Goal: Information Seeking & Learning: Learn about a topic

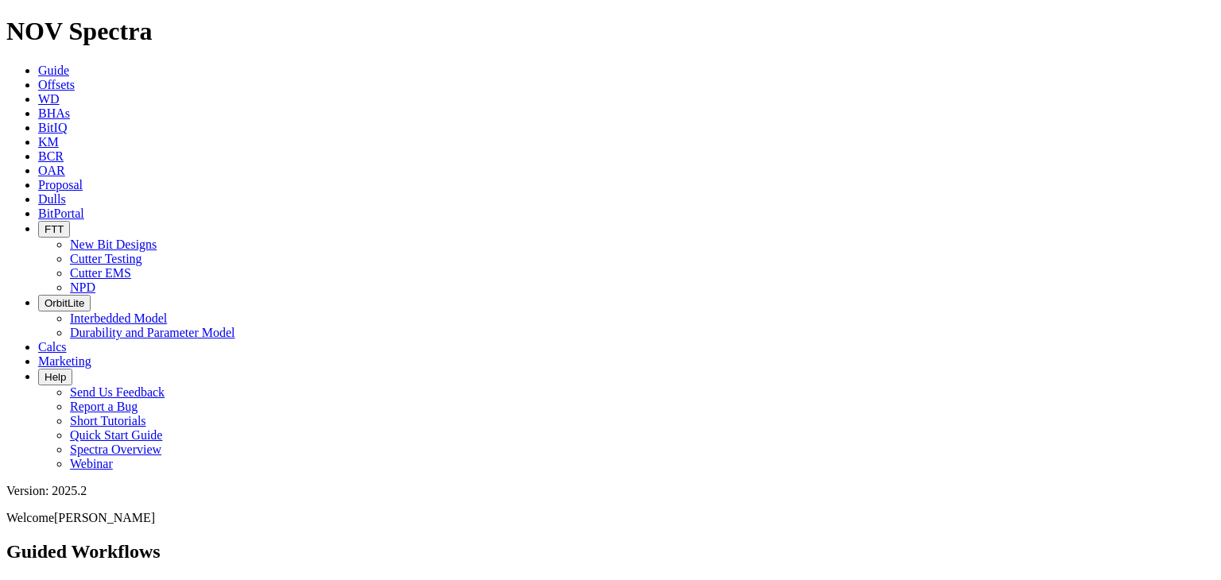
click at [45, 223] on icon "button" at bounding box center [45, 229] width 0 height 12
click at [142, 252] on link "Cutter Testing" at bounding box center [106, 259] width 72 height 14
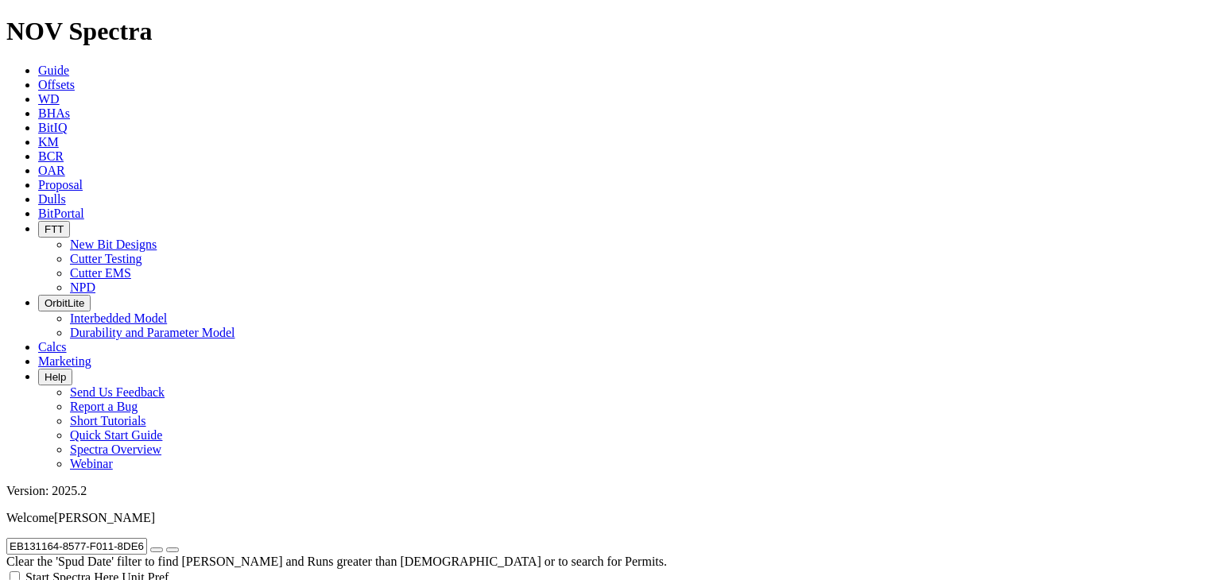
radio input "false"
radio input "true"
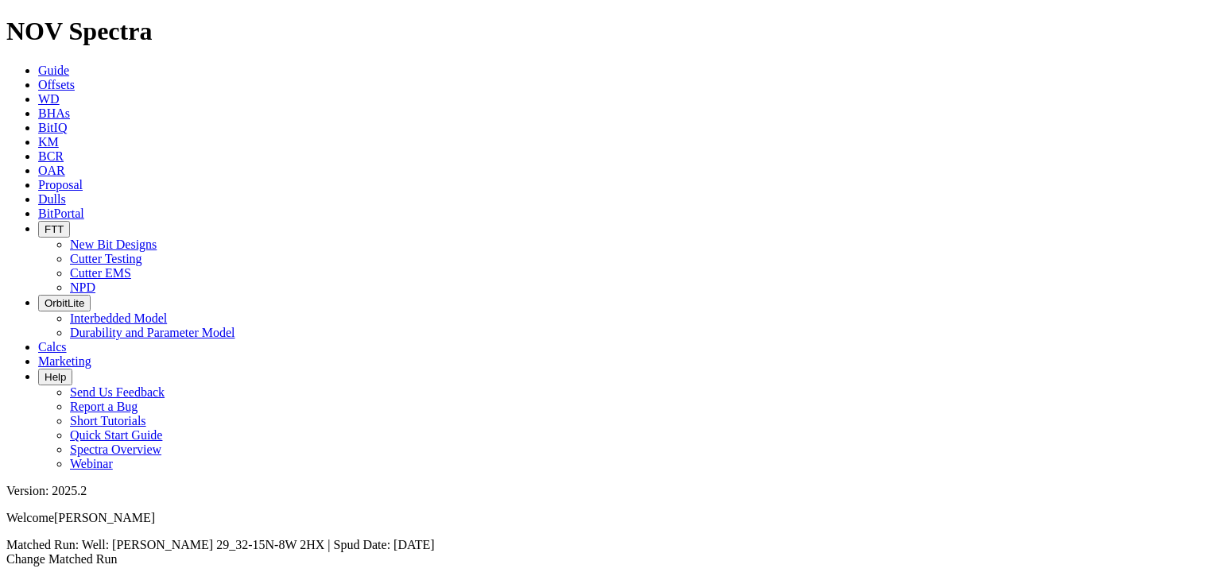
scroll to position [1169, 0]
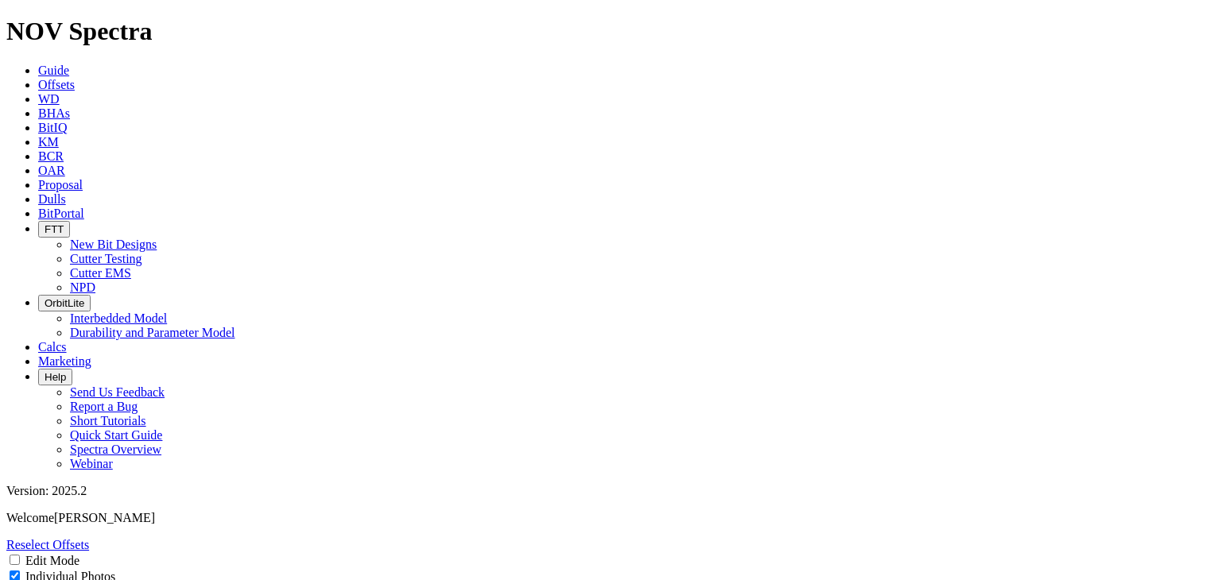
select select "Cutter"
select select "New Bit Design"
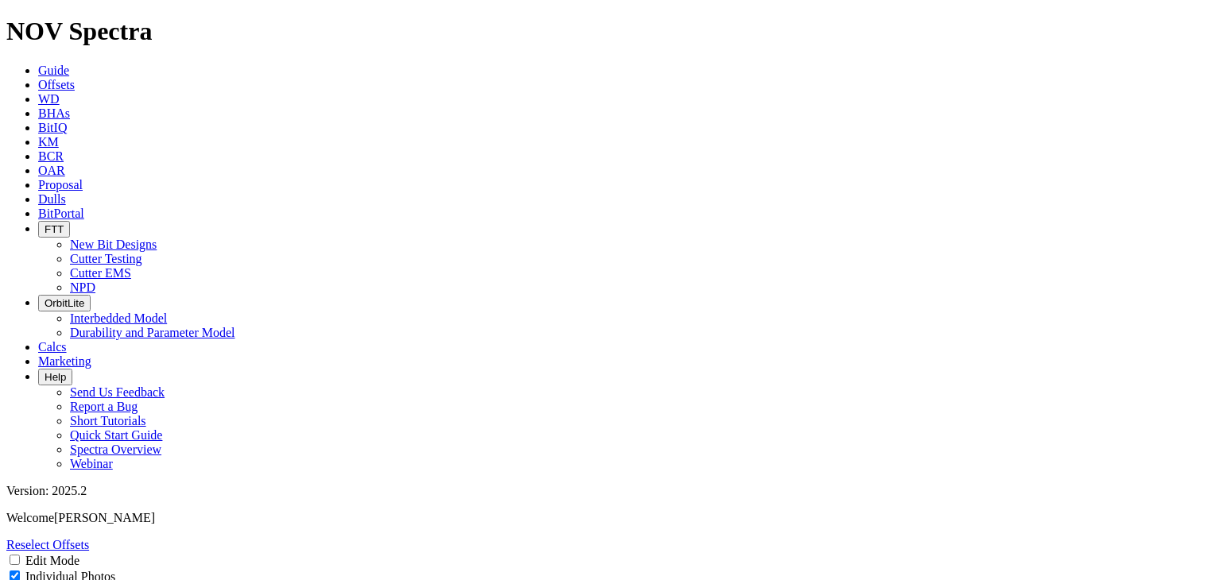
scroll to position [238, 0]
select select "New Bit Design"
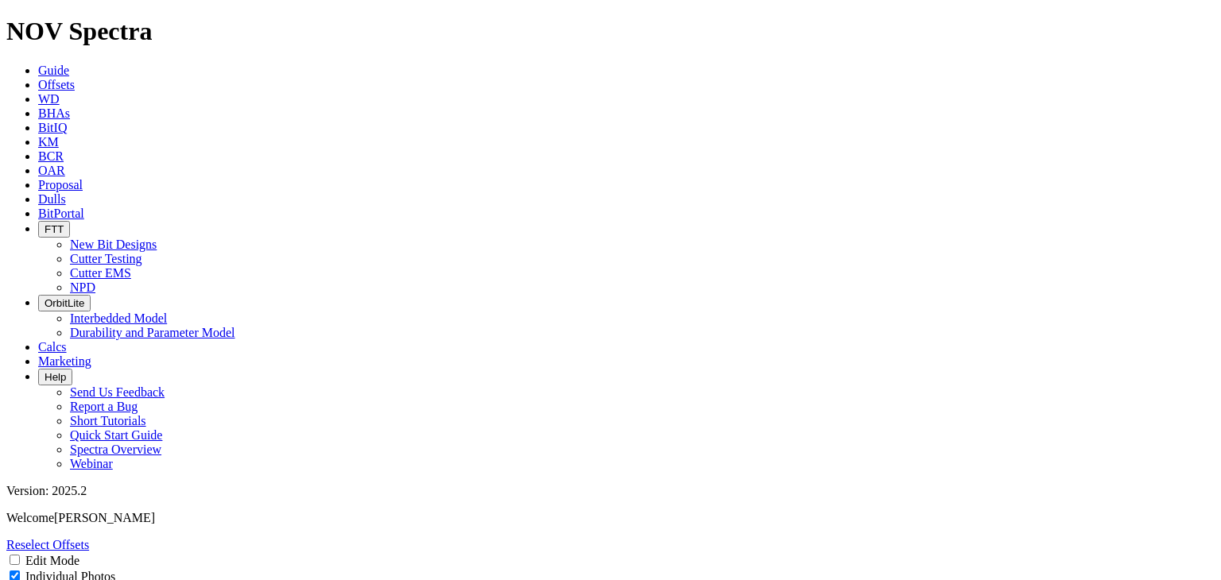
select select "New Bit Design"
